Goal: Find contact information: Find contact information

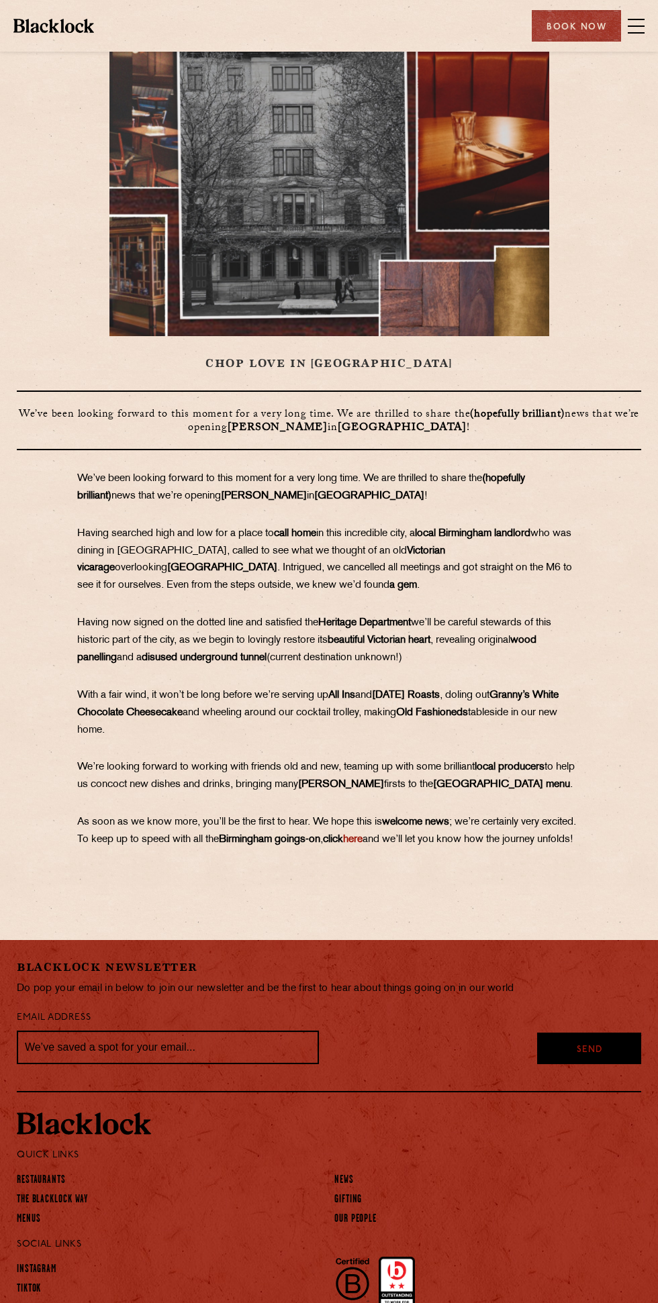
scroll to position [64, 0]
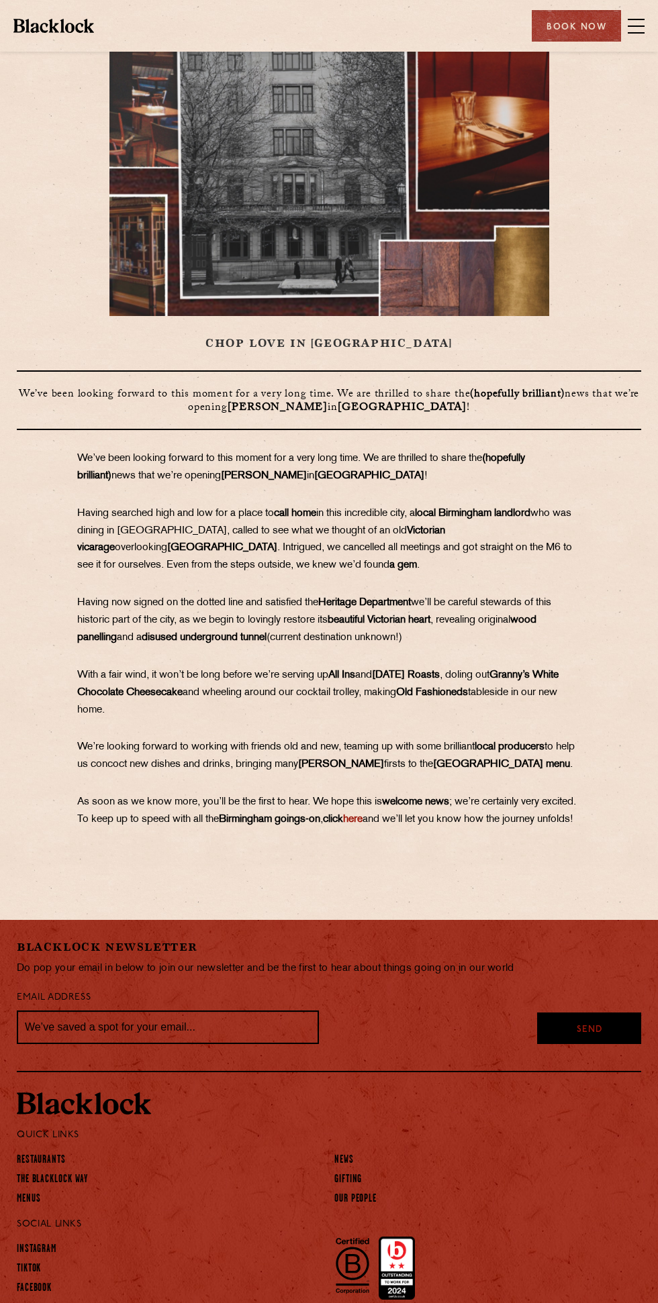
click at [635, 19] on span at bounding box center [635, 19] width 17 height 1
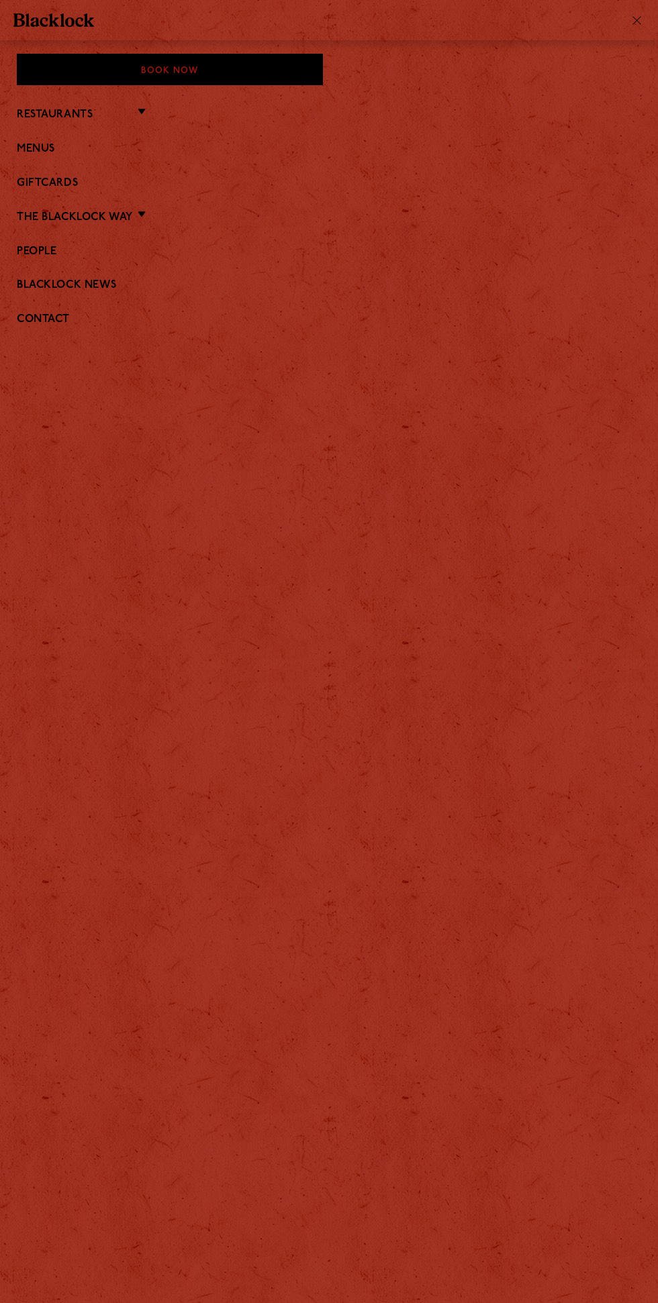
click at [48, 323] on link "Contact" at bounding box center [329, 319] width 624 height 13
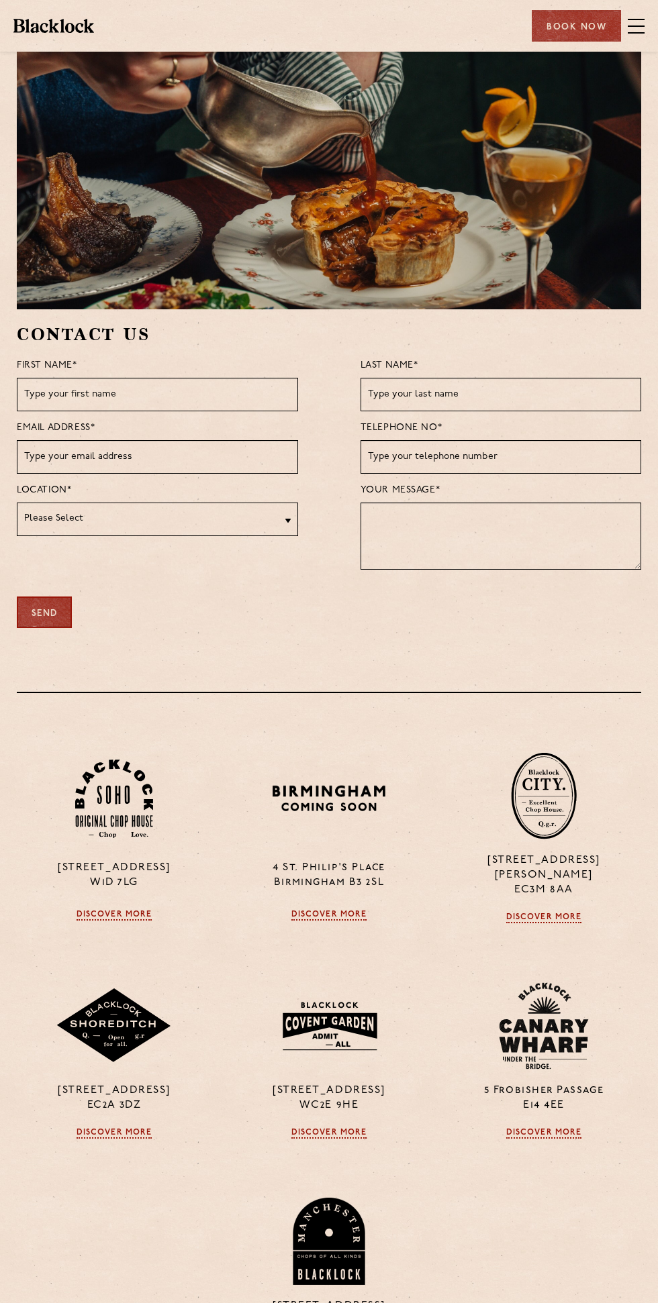
scroll to position [69, 0]
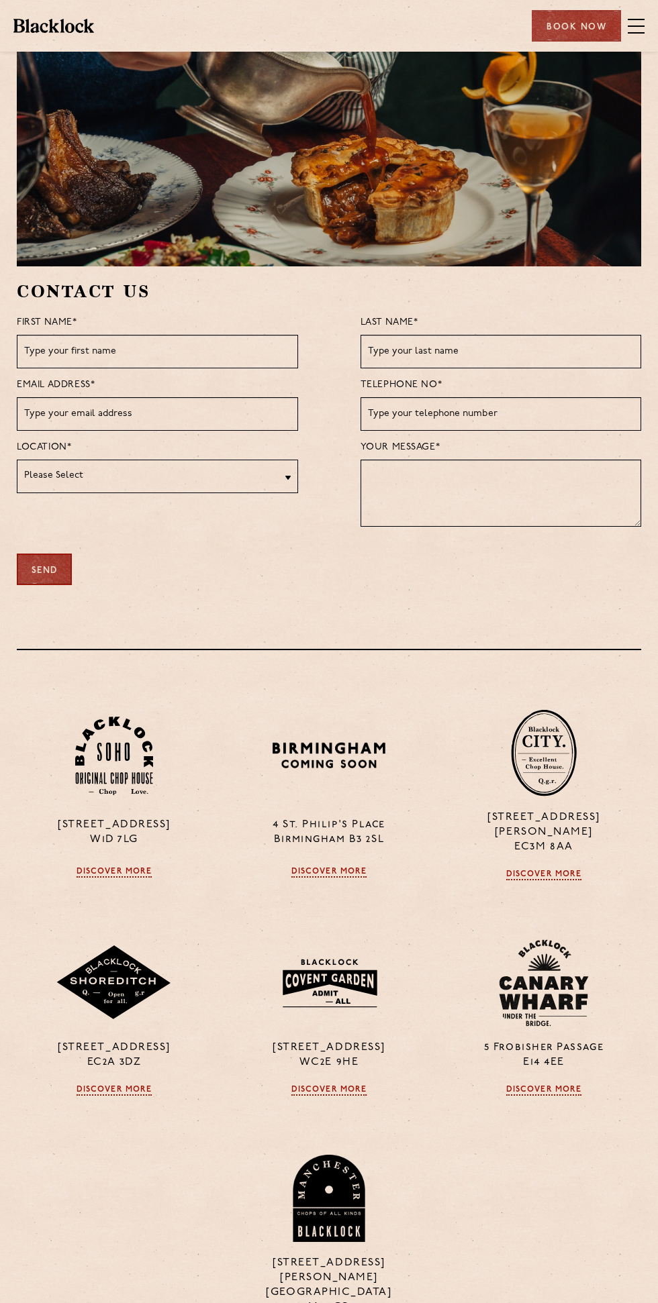
click at [343, 867] on link "Discover More" at bounding box center [329, 872] width 76 height 11
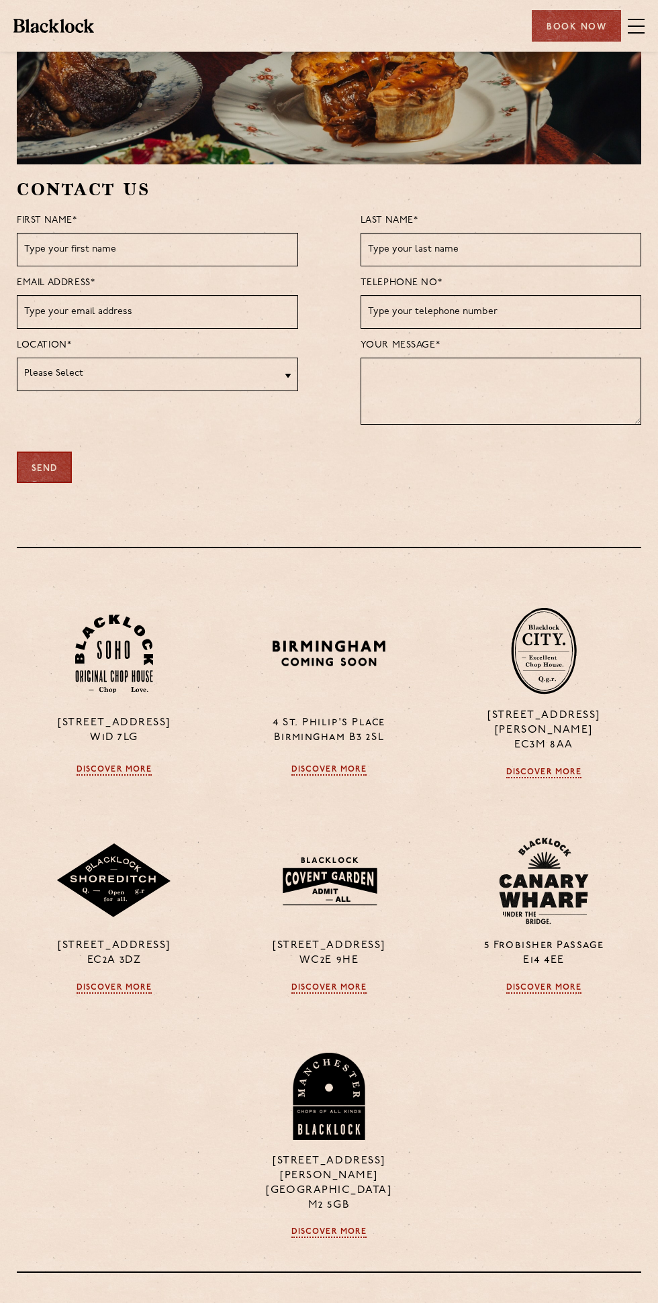
click at [124, 765] on link "Discover More" at bounding box center [114, 770] width 76 height 11
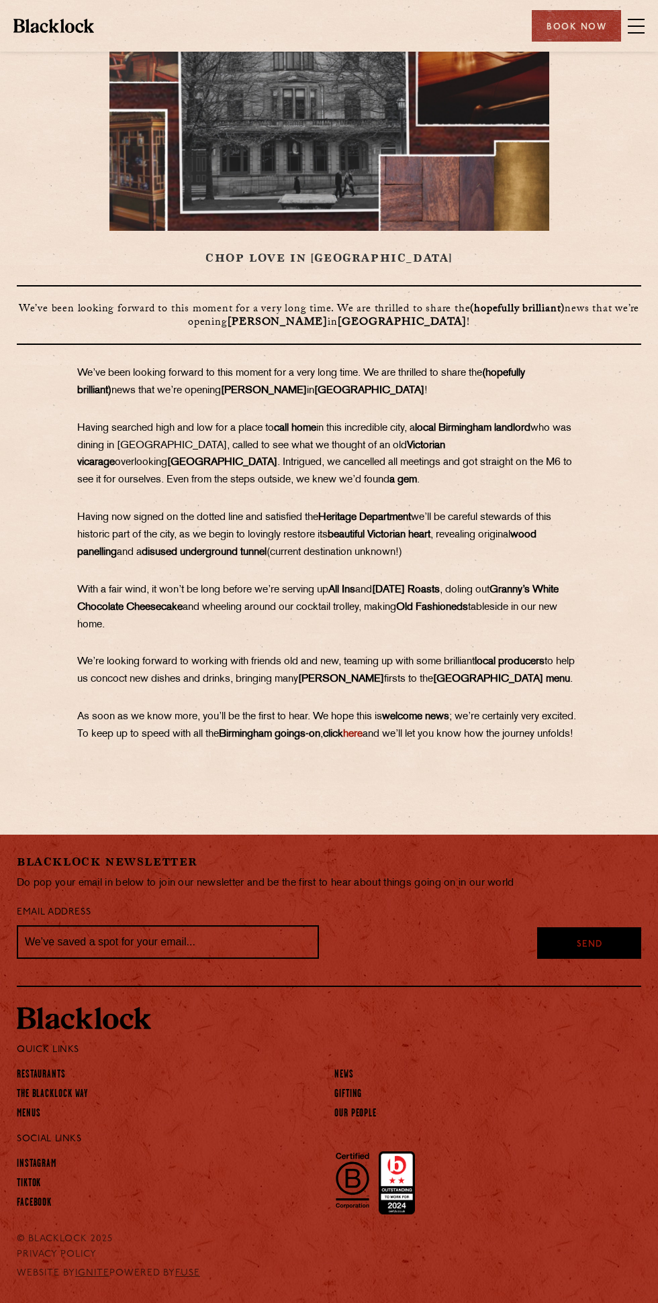
scroll to position [167, 0]
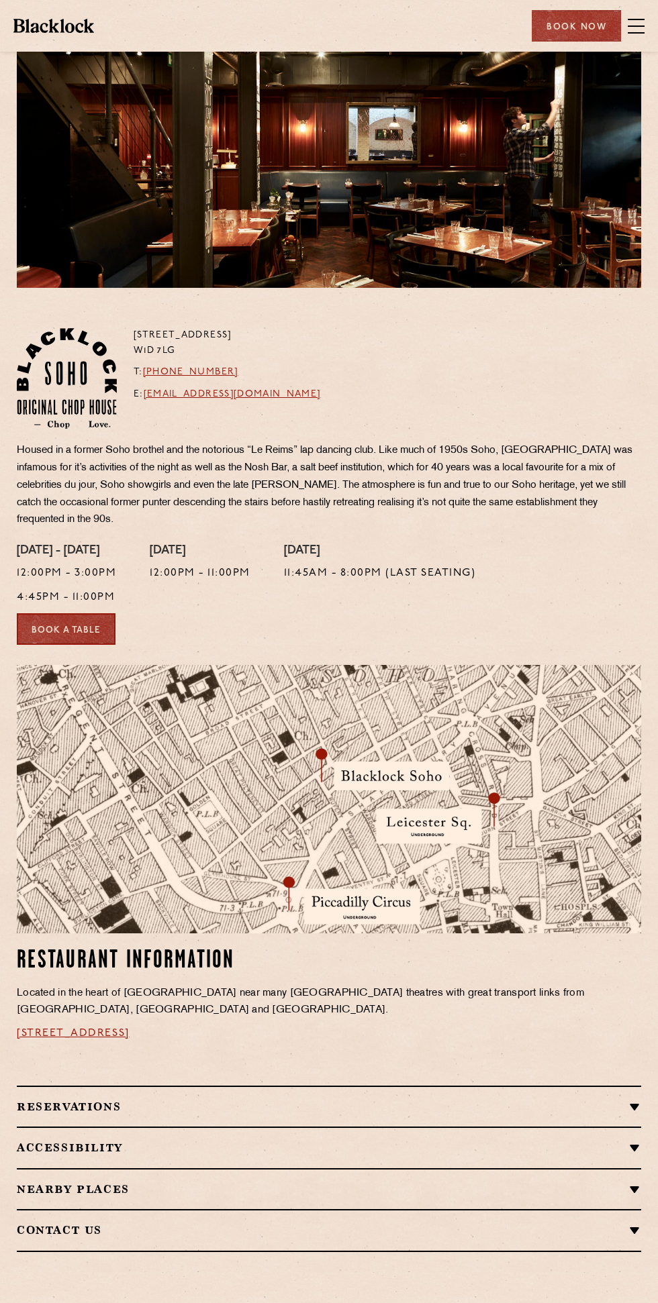
scroll to position [48, 0]
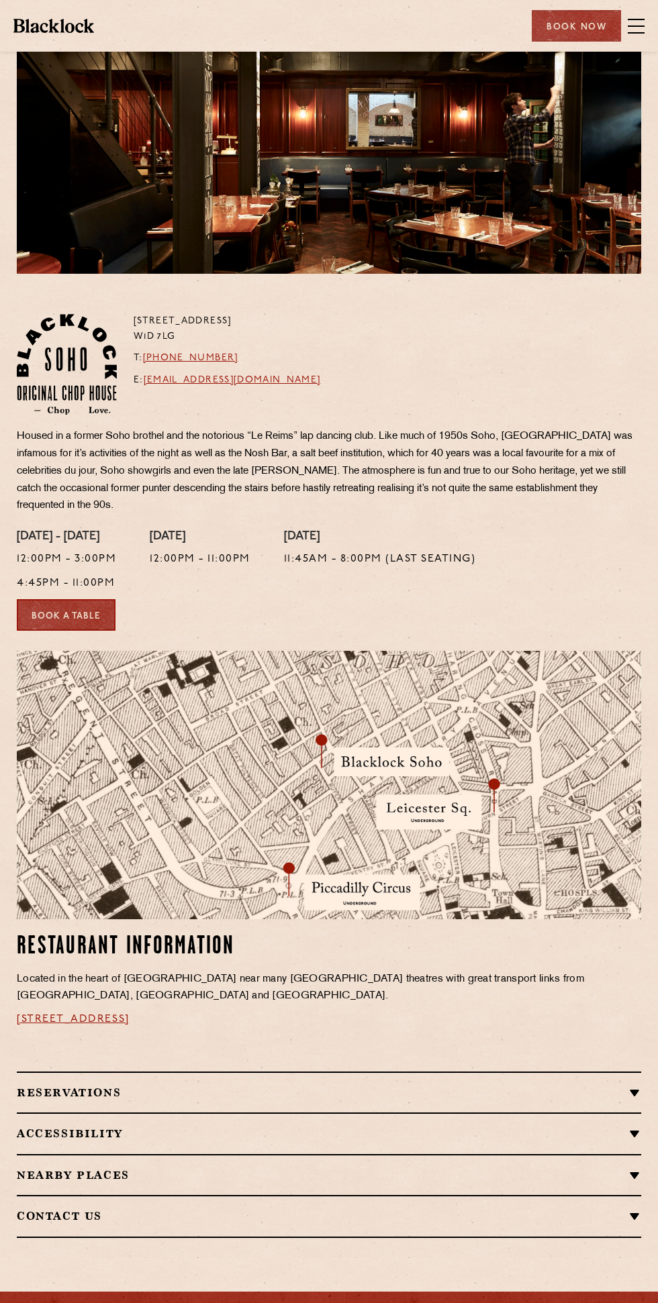
click at [247, 376] on link "soho@theblacklock.com" at bounding box center [232, 380] width 177 height 10
click at [262, 376] on link "soho@theblacklock.com" at bounding box center [232, 380] width 177 height 10
